Goal: Task Accomplishment & Management: Manage account settings

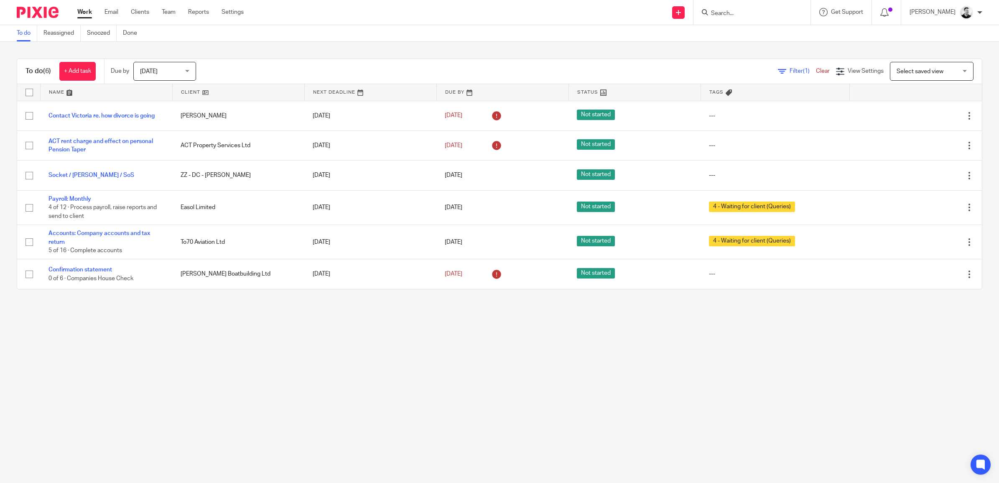
click at [734, 11] on input "Search" at bounding box center [747, 14] width 75 height 8
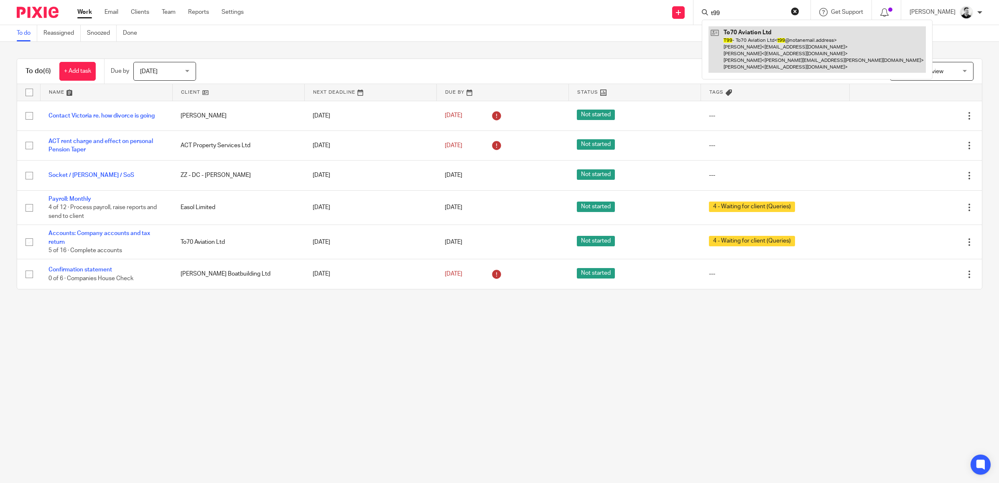
type input "t99"
click at [762, 40] on link at bounding box center [816, 49] width 217 height 46
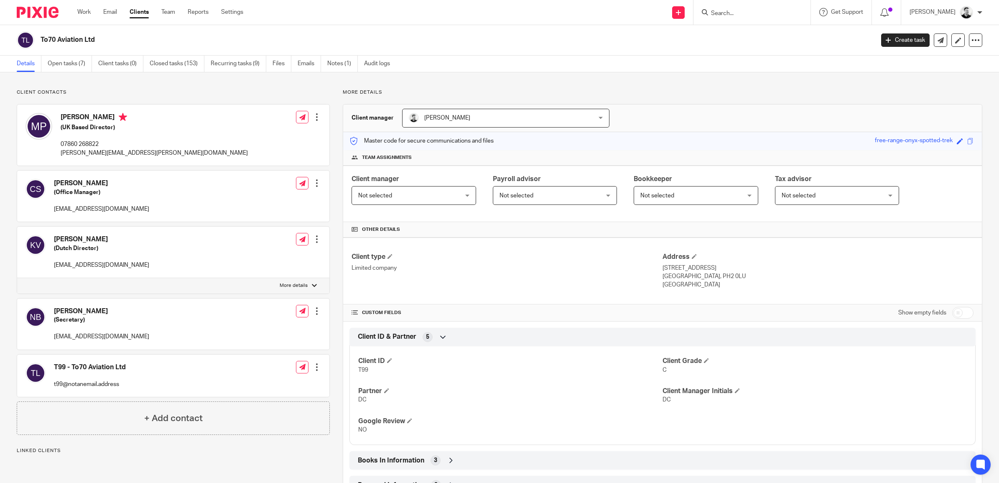
click at [70, 64] on link "Open tasks (7)" at bounding box center [70, 64] width 44 height 16
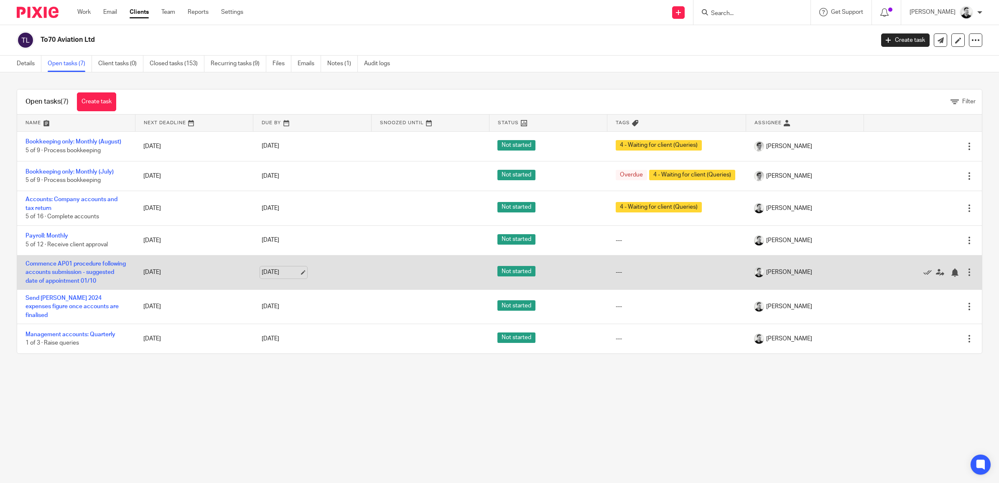
click at [264, 277] on link "26 Sep 2025" at bounding box center [281, 272] width 38 height 9
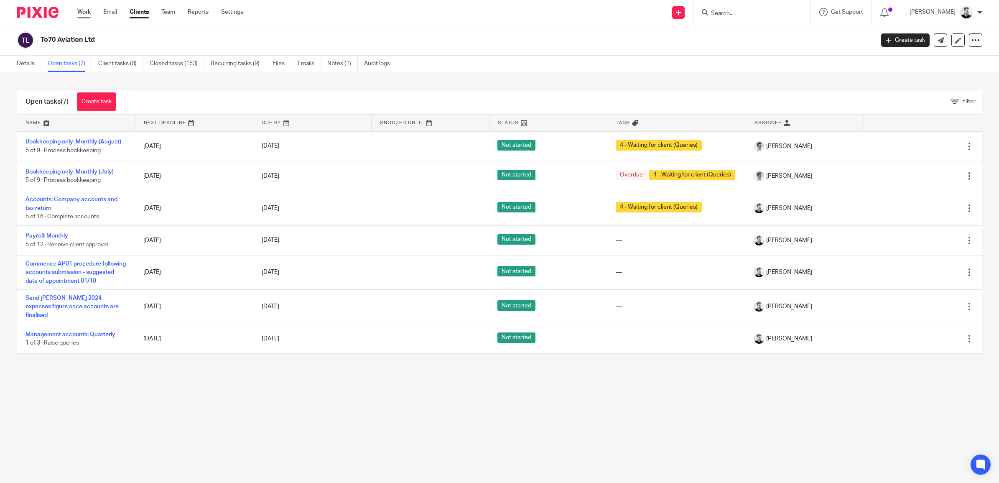
click at [86, 11] on link "Work" at bounding box center [83, 12] width 13 height 8
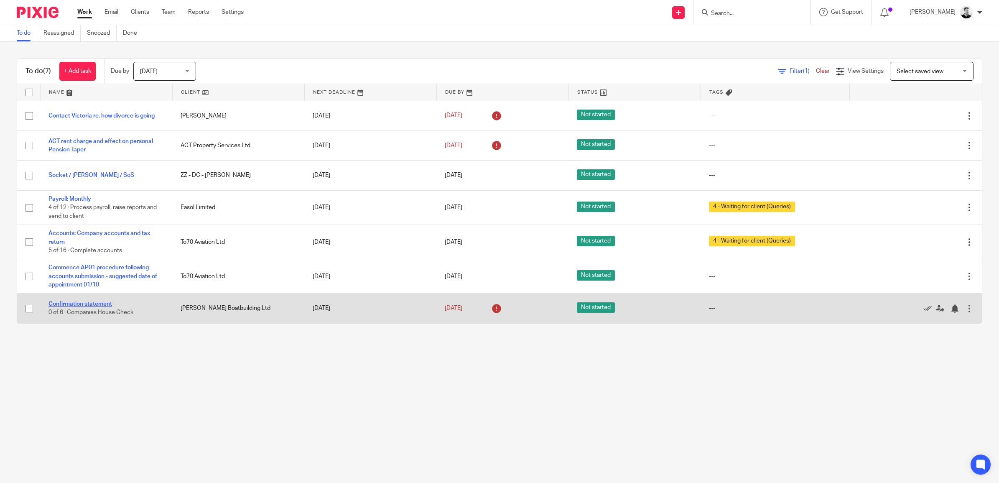
click at [87, 301] on link "Confirmation statement" at bounding box center [80, 304] width 64 height 6
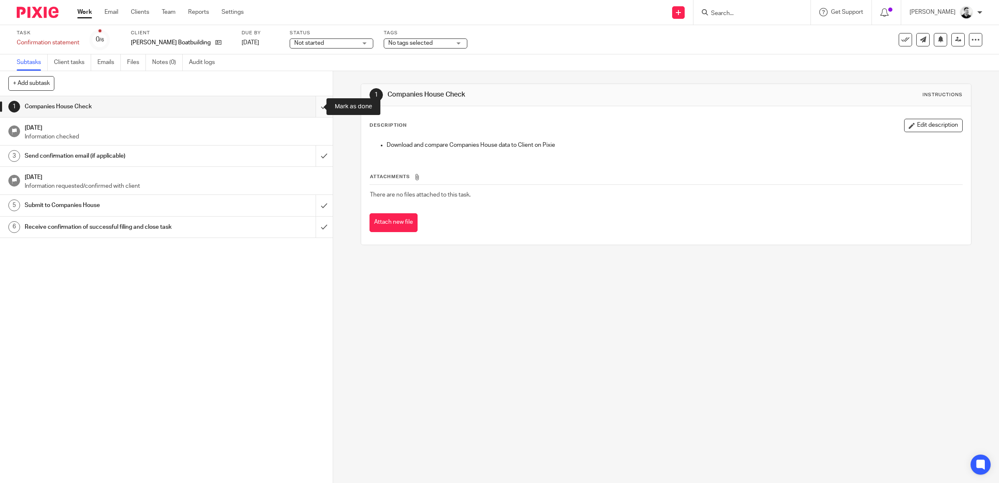
click at [312, 108] on input "submit" at bounding box center [166, 106] width 333 height 21
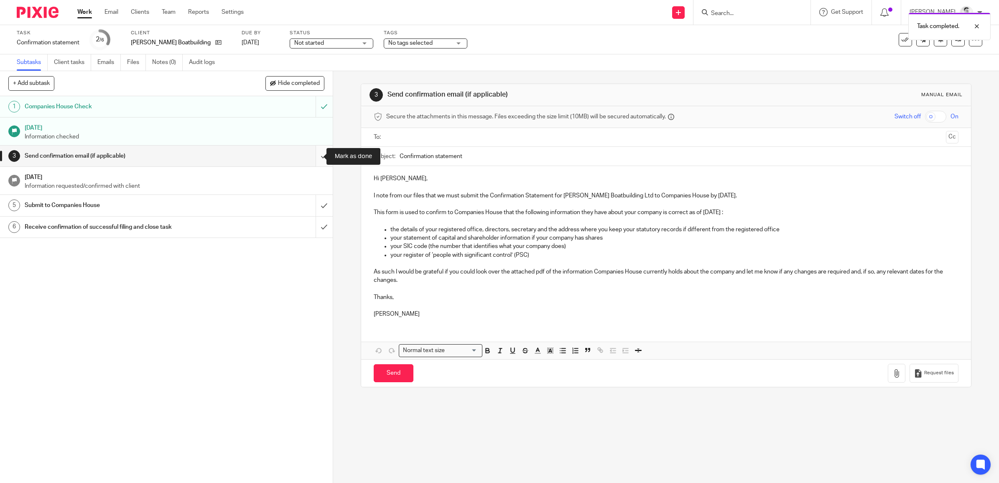
click at [311, 153] on input "submit" at bounding box center [166, 155] width 333 height 21
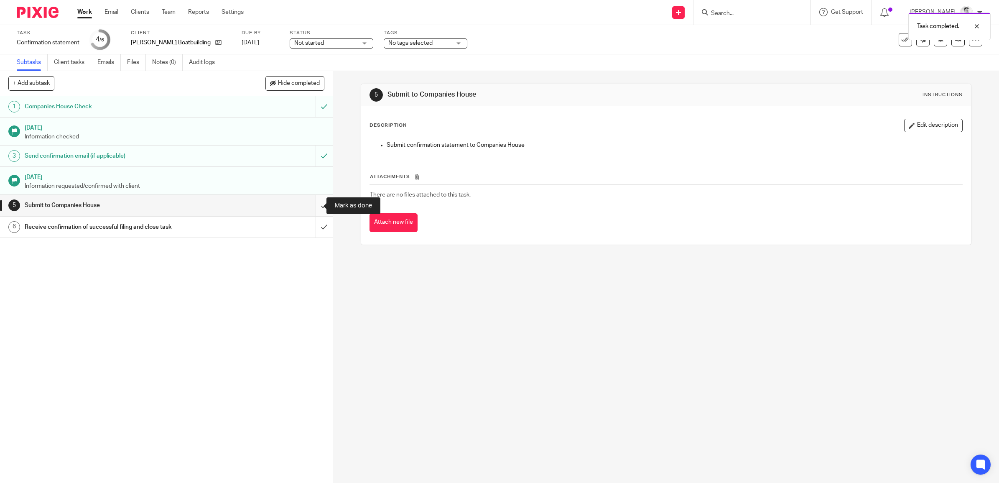
click at [318, 199] on input "submit" at bounding box center [166, 205] width 333 height 21
